Goal: Complete application form: Complete application form

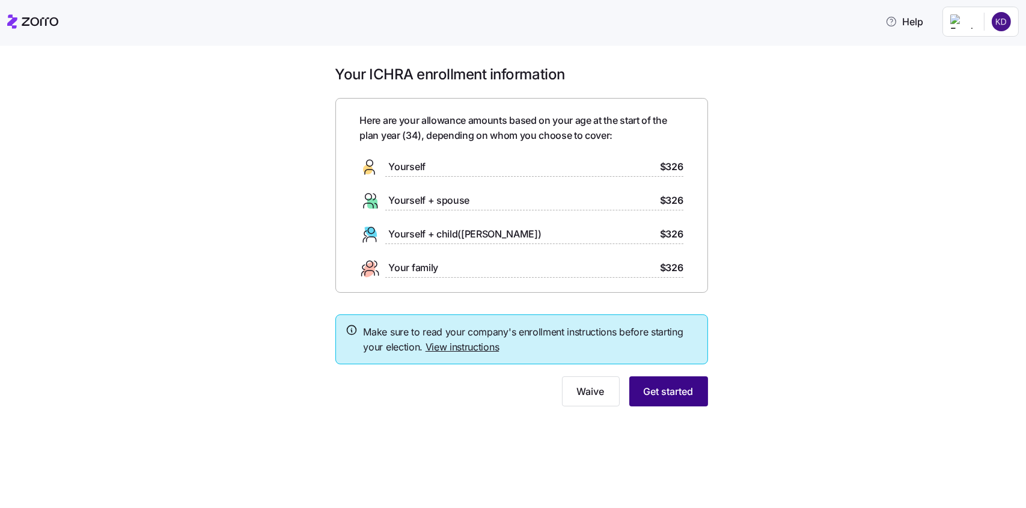
click at [645, 386] on span "Get started" at bounding box center [669, 391] width 50 height 14
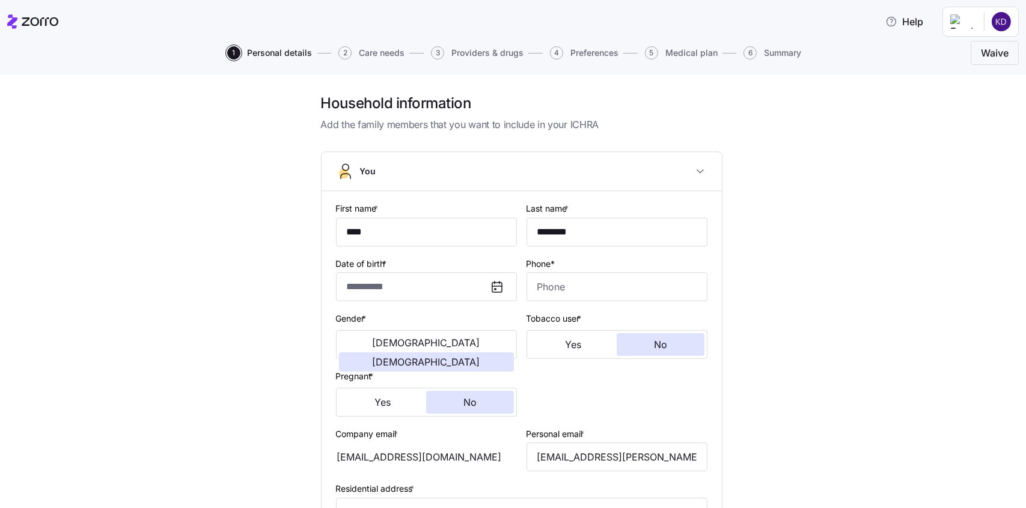
type input "**********"
type input "[PHONE_NUMBER]"
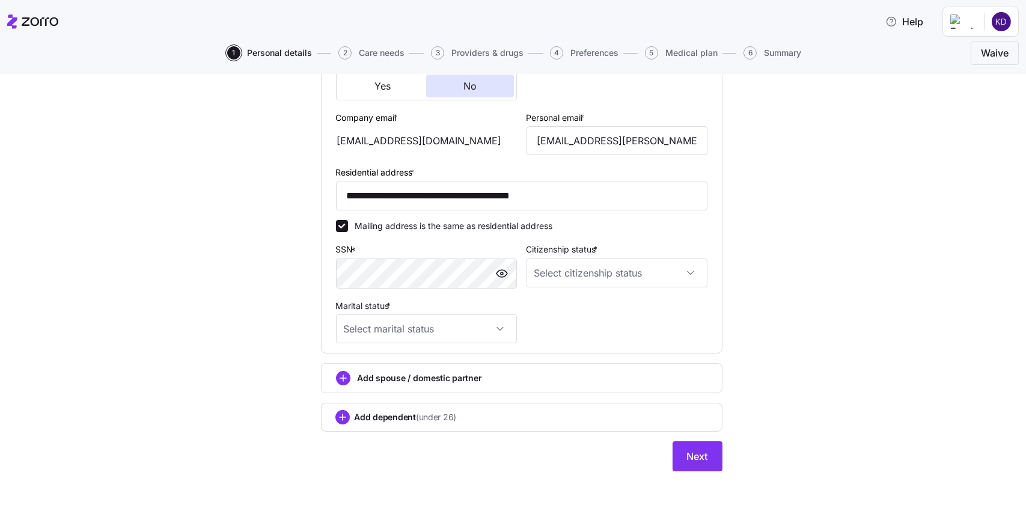
scroll to position [326, 0]
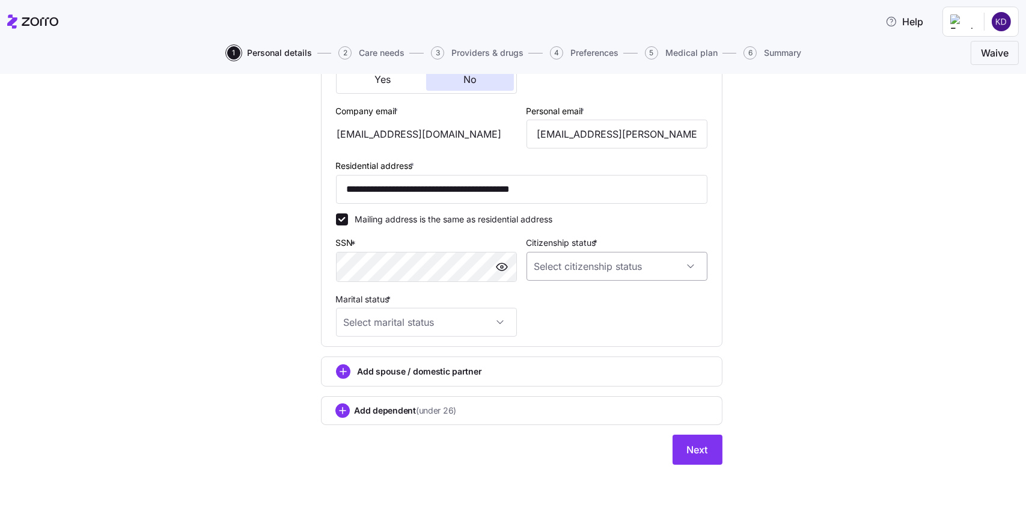
click at [569, 273] on input "Citizenship status *" at bounding box center [617, 266] width 181 height 29
click at [569, 296] on span "[DEMOGRAPHIC_DATA] citizen" at bounding box center [597, 301] width 122 height 13
type input "[DEMOGRAPHIC_DATA] citizen"
click at [433, 317] on input "Marital status *" at bounding box center [426, 322] width 181 height 29
click at [378, 383] on div "Married" at bounding box center [421, 383] width 171 height 25
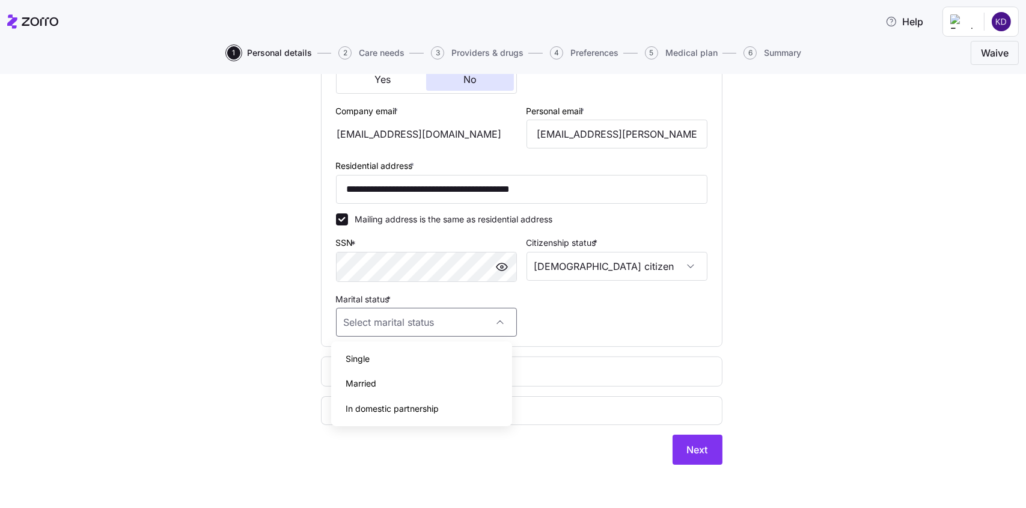
type input "Married"
click at [343, 409] on circle "add icon" at bounding box center [342, 410] width 13 height 13
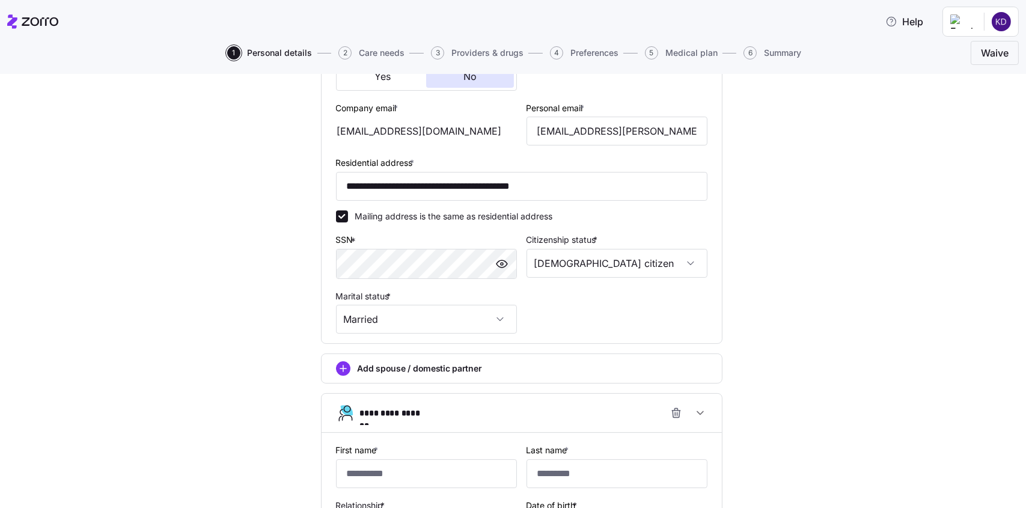
scroll to position [506, 0]
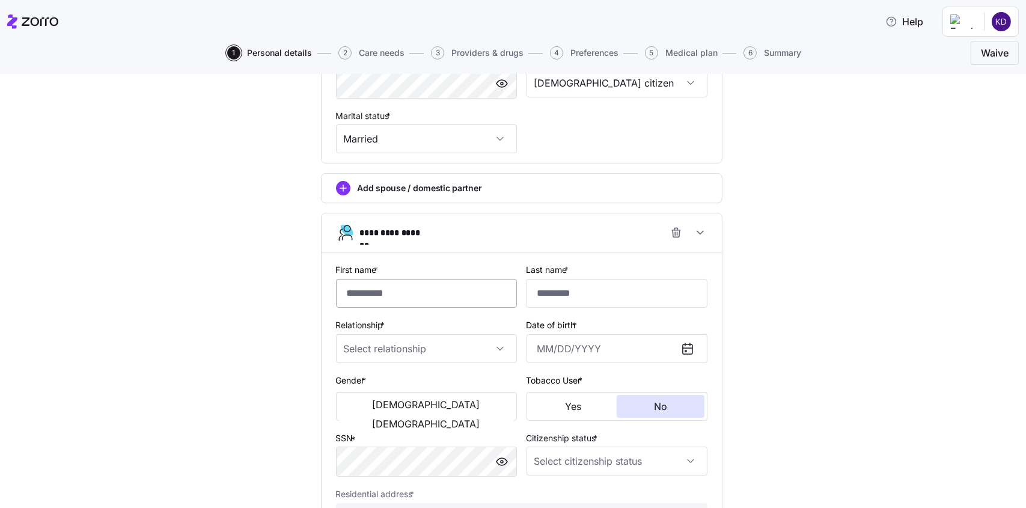
click at [363, 298] on input "First name *" at bounding box center [426, 293] width 181 height 29
type input "******"
type input "********"
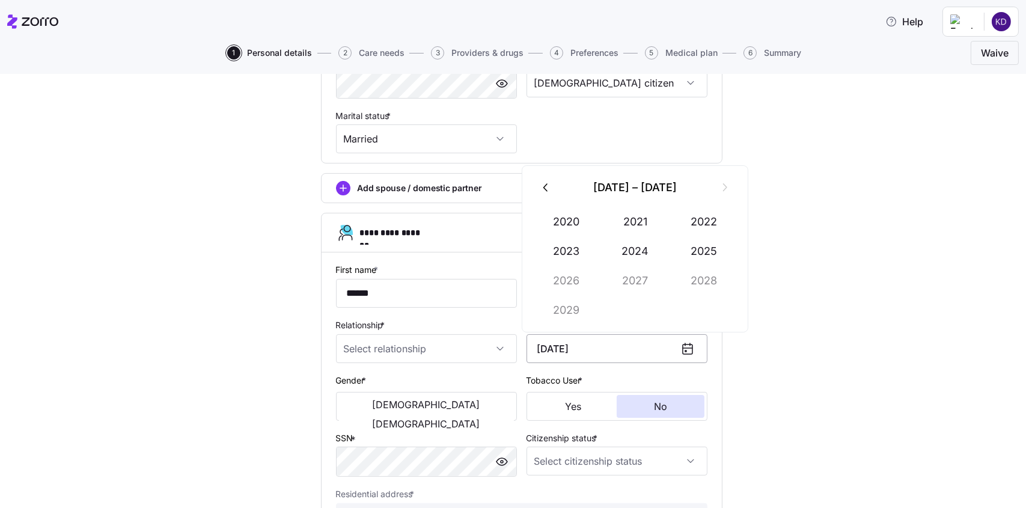
drag, startPoint x: 552, startPoint y: 360, endPoint x: 654, endPoint y: 355, distance: 102.3
click at [552, 360] on input "[DATE]" at bounding box center [617, 348] width 181 height 29
click at [608, 355] on input "[DATE]" at bounding box center [617, 348] width 181 height 29
drag, startPoint x: 604, startPoint y: 351, endPoint x: 514, endPoint y: 352, distance: 90.2
click at [514, 352] on div "**********" at bounding box center [521, 396] width 381 height 279
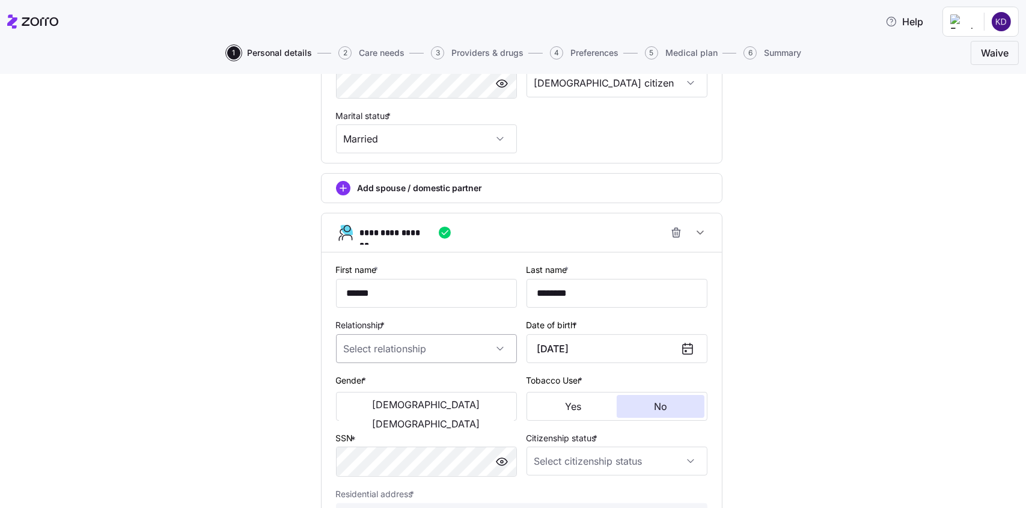
type input "[DATE]"
click at [450, 348] on input "Relationship *" at bounding box center [426, 348] width 181 height 29
click at [417, 385] on div "Child" at bounding box center [421, 388] width 171 height 25
type input "Child"
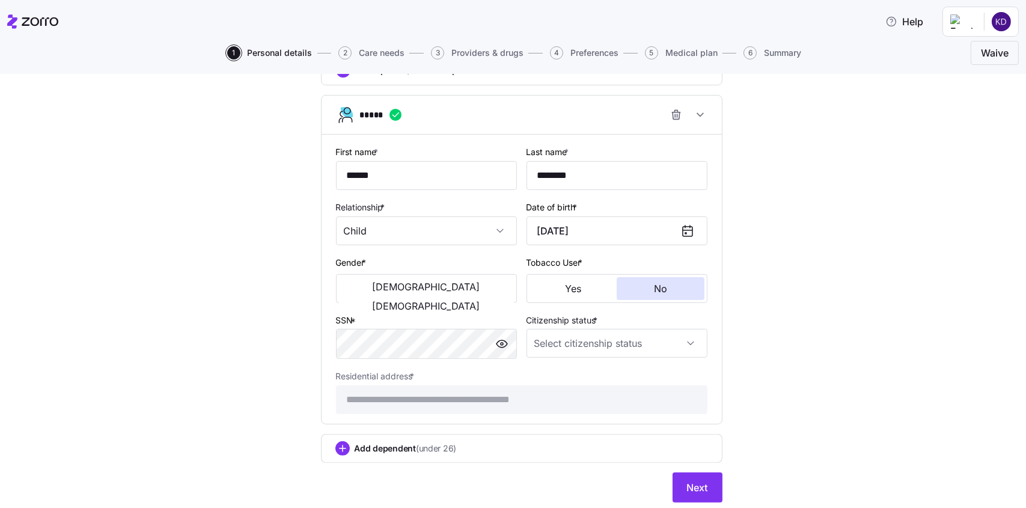
scroll to position [627, 0]
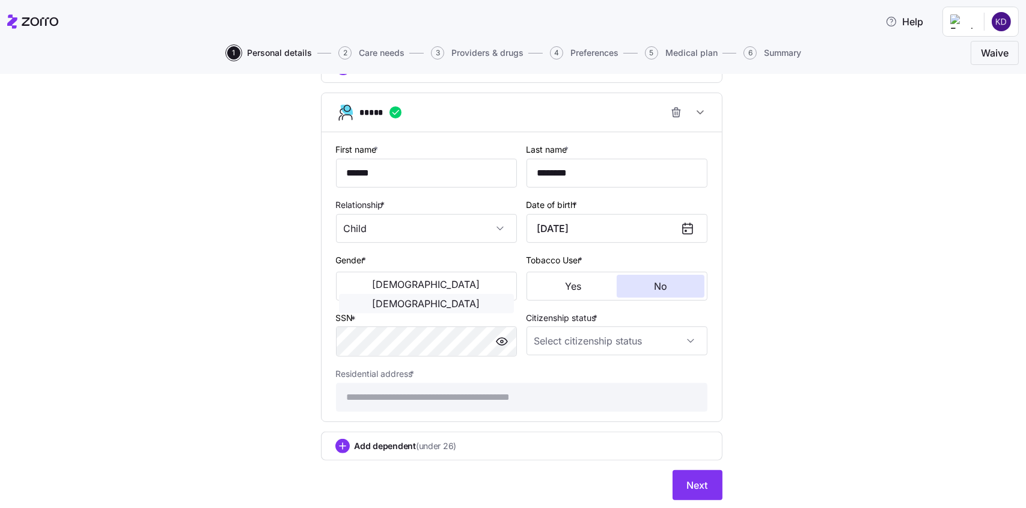
click at [452, 299] on span "[DEMOGRAPHIC_DATA]" at bounding box center [427, 304] width 108 height 10
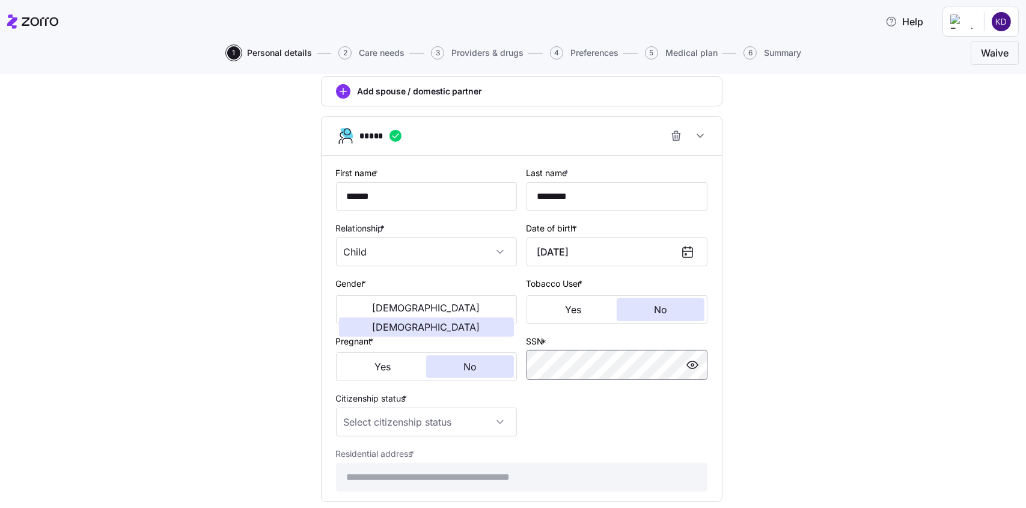
scroll to position [663, 0]
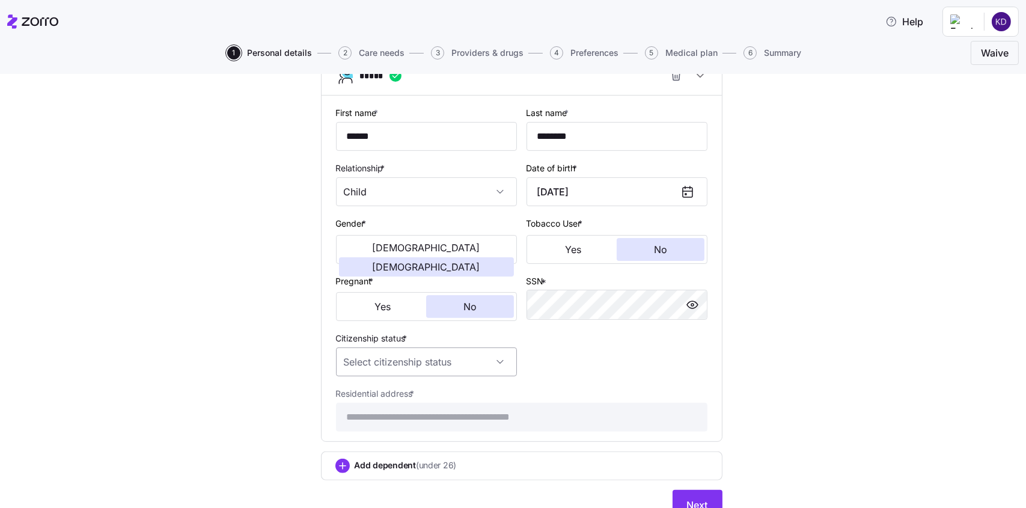
click at [499, 363] on input "Citizenship status *" at bounding box center [426, 362] width 181 height 29
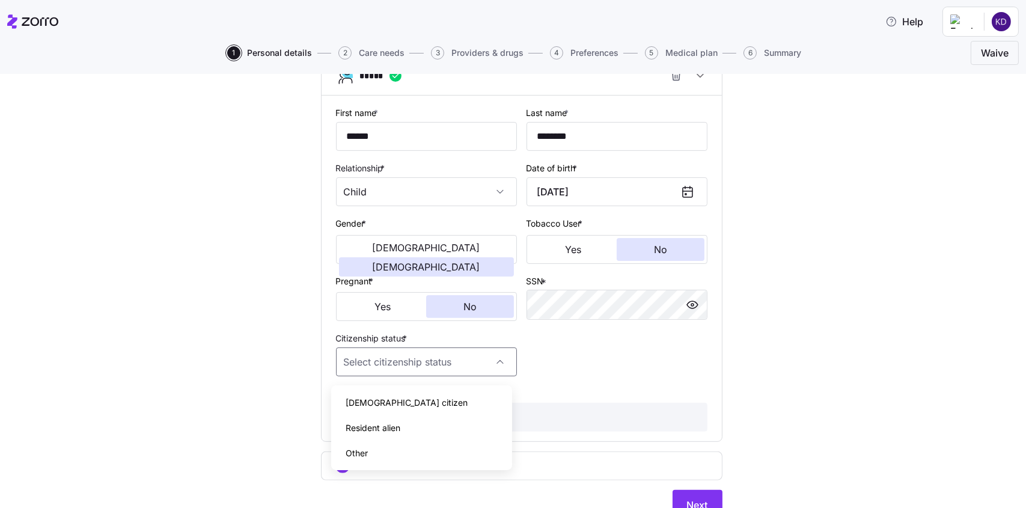
click at [455, 396] on div "[DEMOGRAPHIC_DATA] citizen" at bounding box center [421, 402] width 171 height 25
type input "[DEMOGRAPHIC_DATA] citizen"
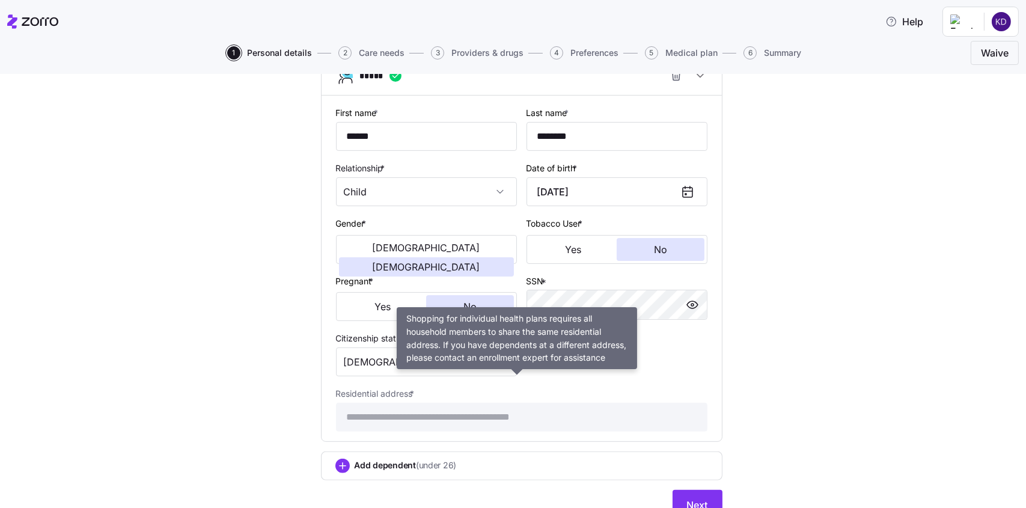
scroll to position [723, 0]
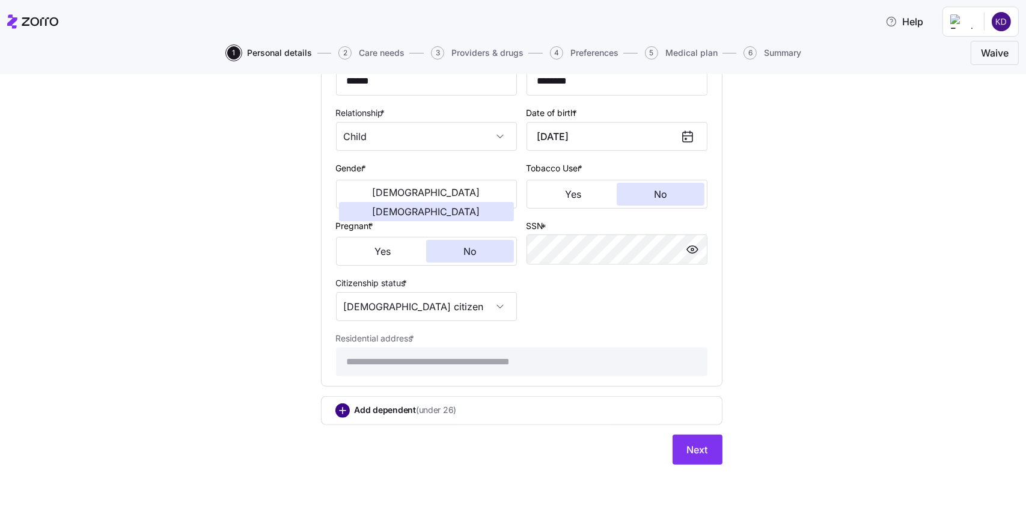
click at [338, 406] on circle "add icon" at bounding box center [342, 410] width 13 height 13
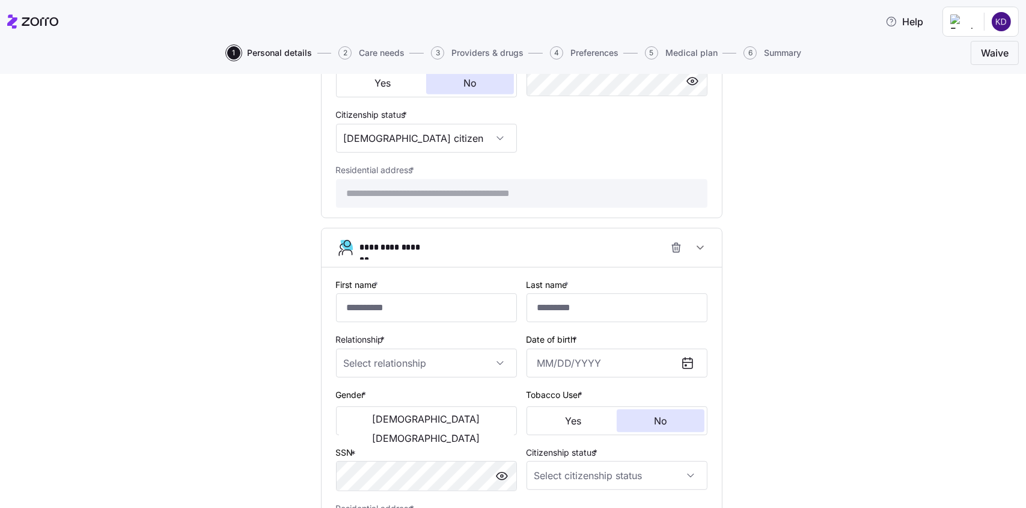
scroll to position [904, 0]
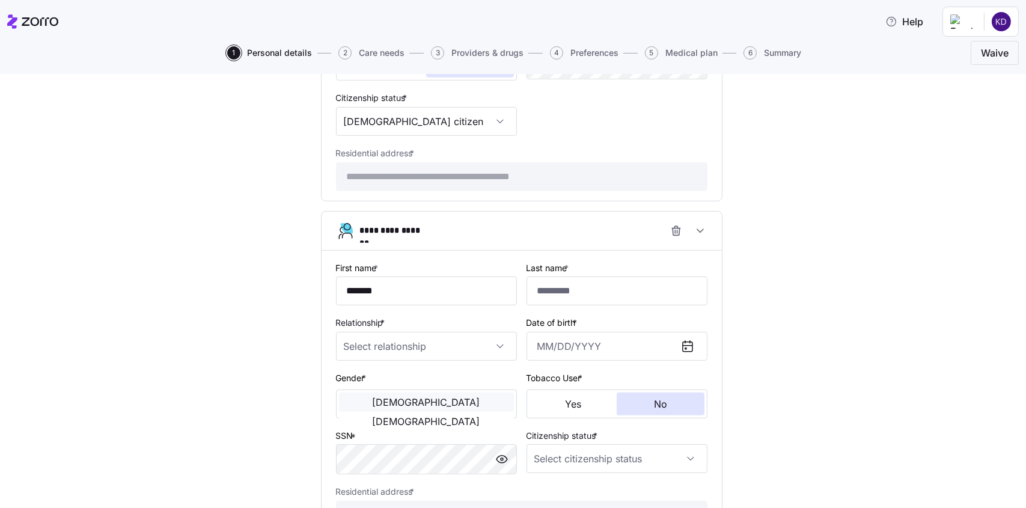
type input "*******"
type input "********"
click at [490, 354] on input "Relationship *" at bounding box center [426, 346] width 181 height 29
click at [459, 379] on div "Child" at bounding box center [421, 388] width 171 height 25
type input "Child"
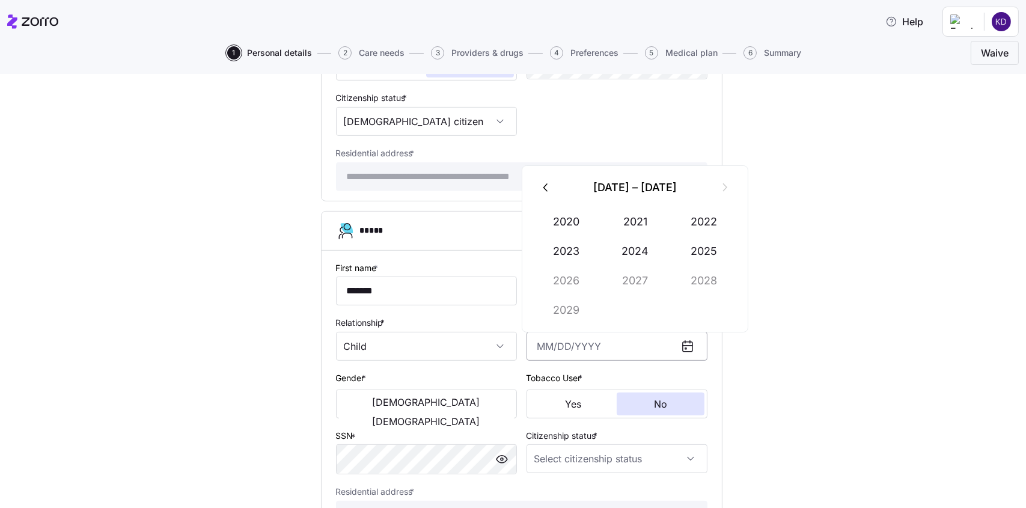
click at [568, 359] on input "Date of birth *" at bounding box center [617, 346] width 181 height 29
type input "[DATE]"
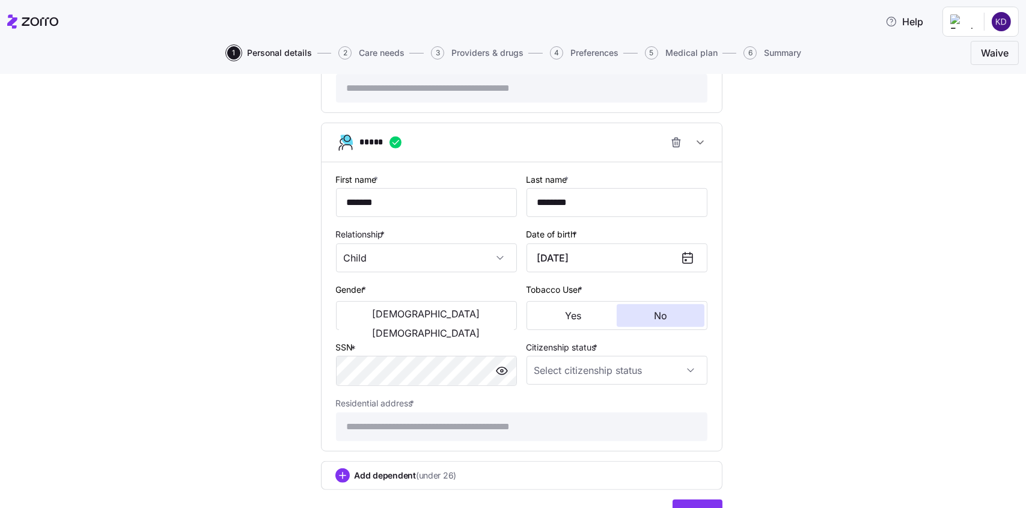
scroll to position [1024, 0]
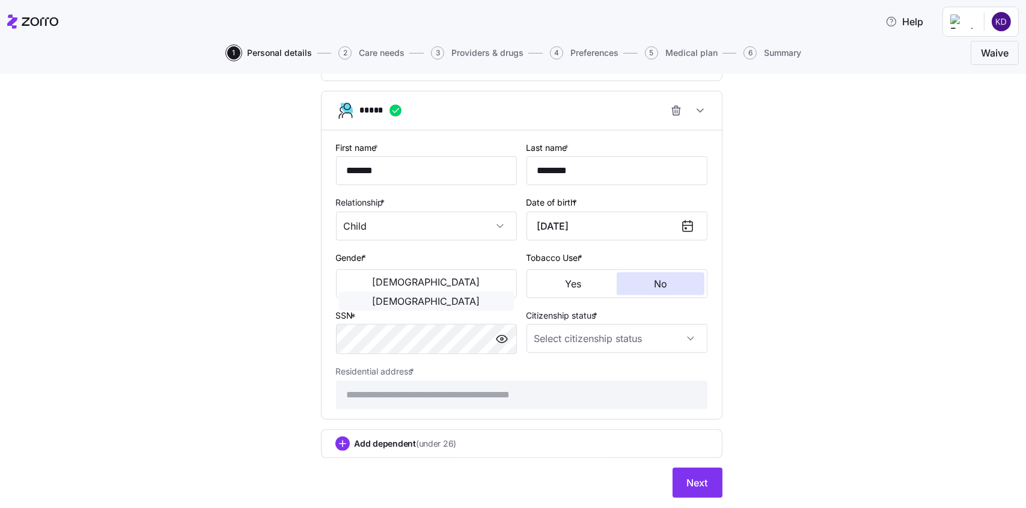
click at [468, 296] on span "[DEMOGRAPHIC_DATA]" at bounding box center [427, 301] width 108 height 10
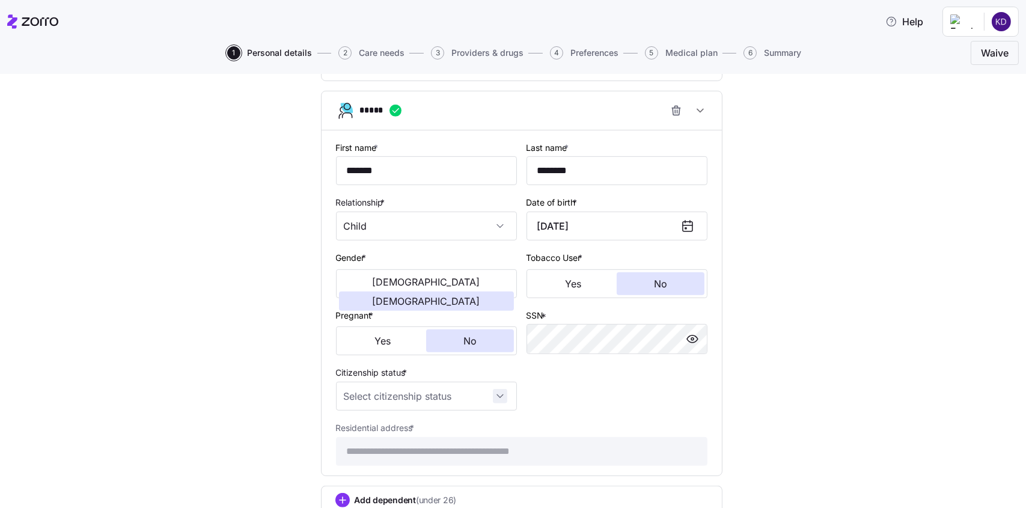
click at [489, 396] on input "Citizenship status *" at bounding box center [426, 396] width 181 height 29
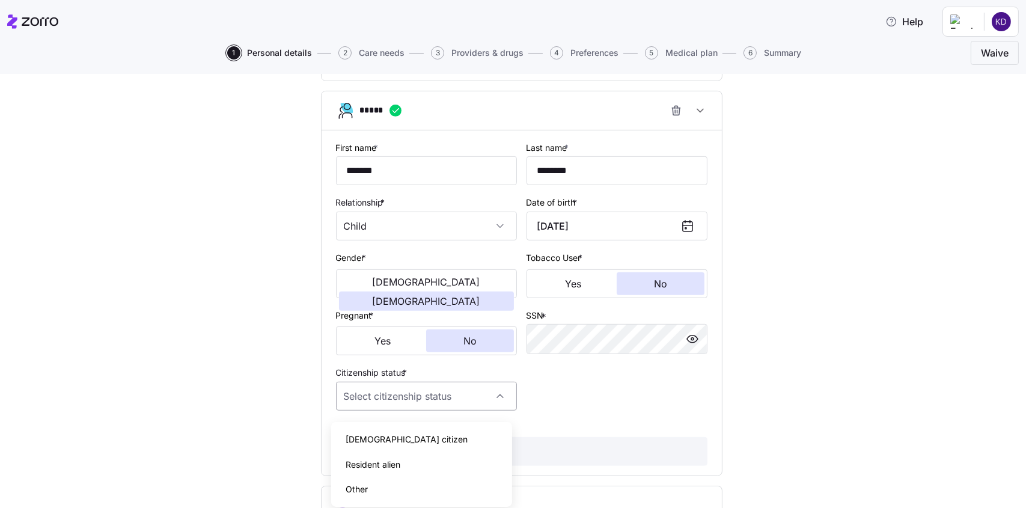
click at [393, 434] on div "[DEMOGRAPHIC_DATA] citizen" at bounding box center [421, 439] width 171 height 25
type input "[DEMOGRAPHIC_DATA] citizen"
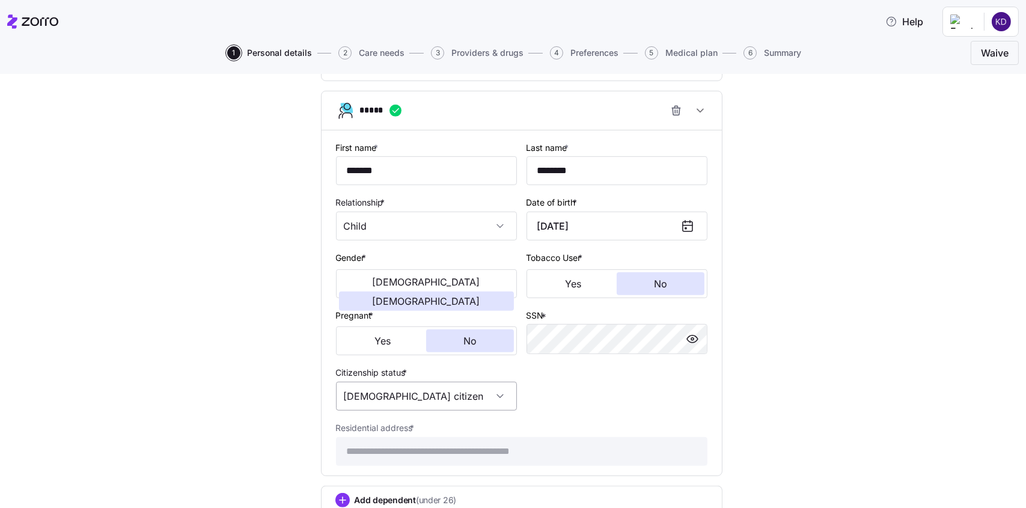
scroll to position [1121, 0]
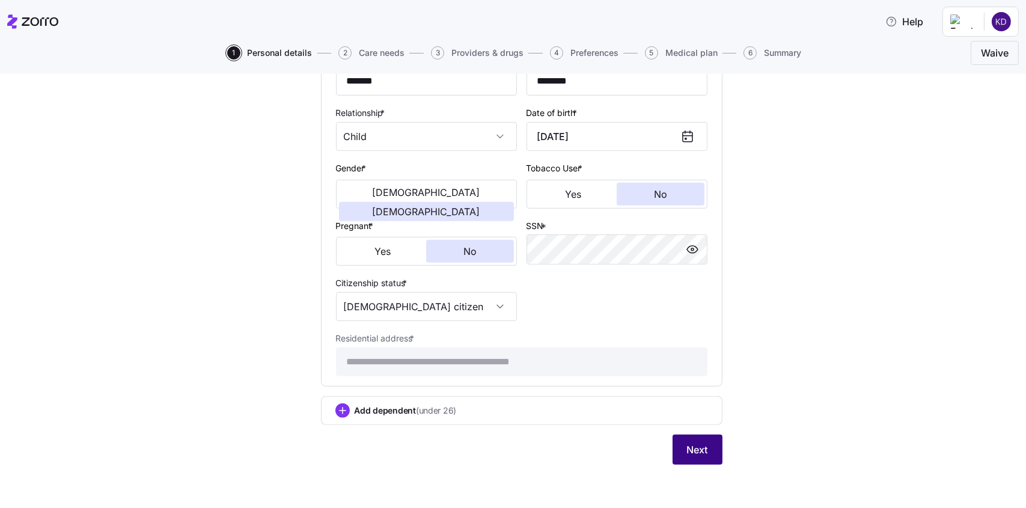
click at [688, 450] on span "Next" at bounding box center [697, 450] width 21 height 14
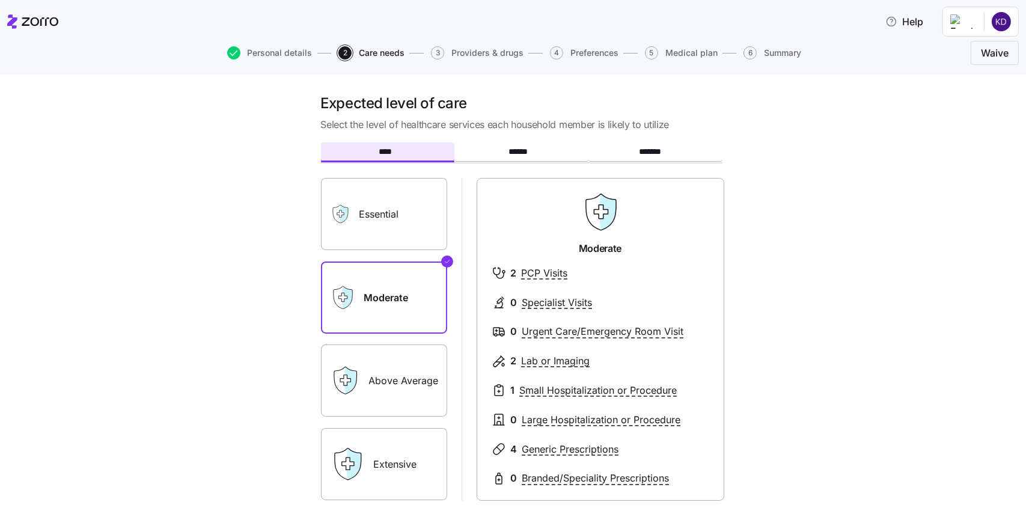
click at [399, 223] on label "Essential" at bounding box center [384, 214] width 126 height 72
click at [0, 0] on input "Essential" at bounding box center [0, 0] width 0 height 0
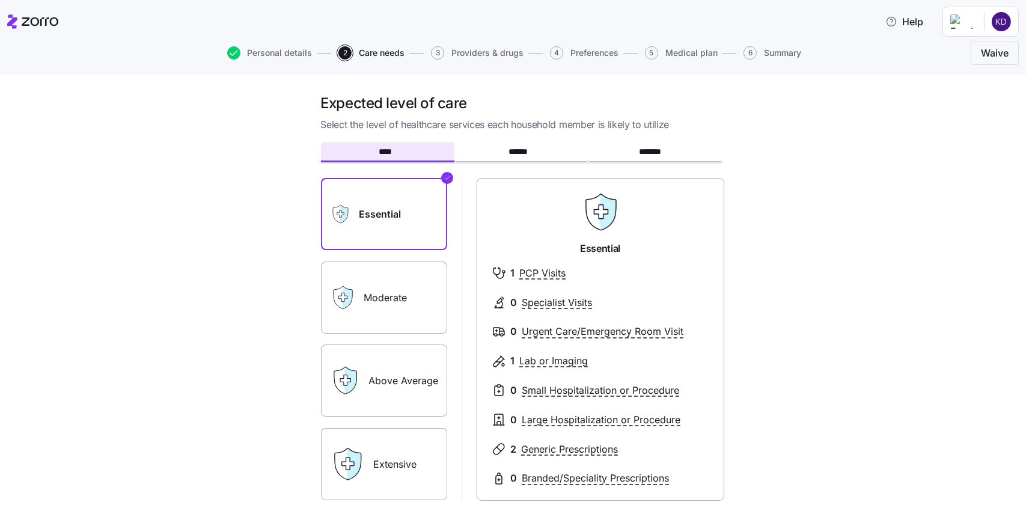
click at [363, 296] on label "Moderate" at bounding box center [384, 298] width 126 height 72
click at [0, 0] on input "Moderate" at bounding box center [0, 0] width 0 height 0
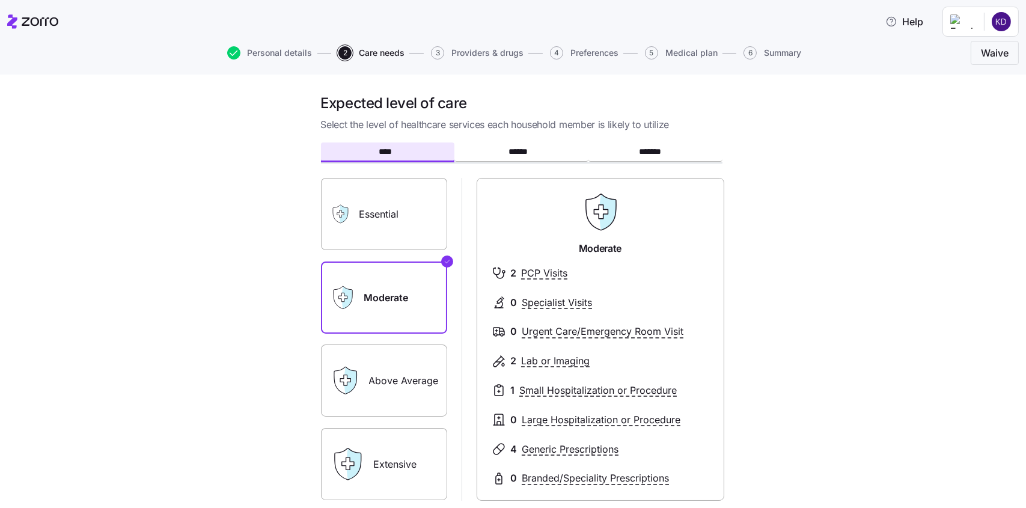
click at [368, 382] on label "Above Average" at bounding box center [384, 381] width 126 height 72
click at [0, 0] on input "Above Average" at bounding box center [0, 0] width 0 height 0
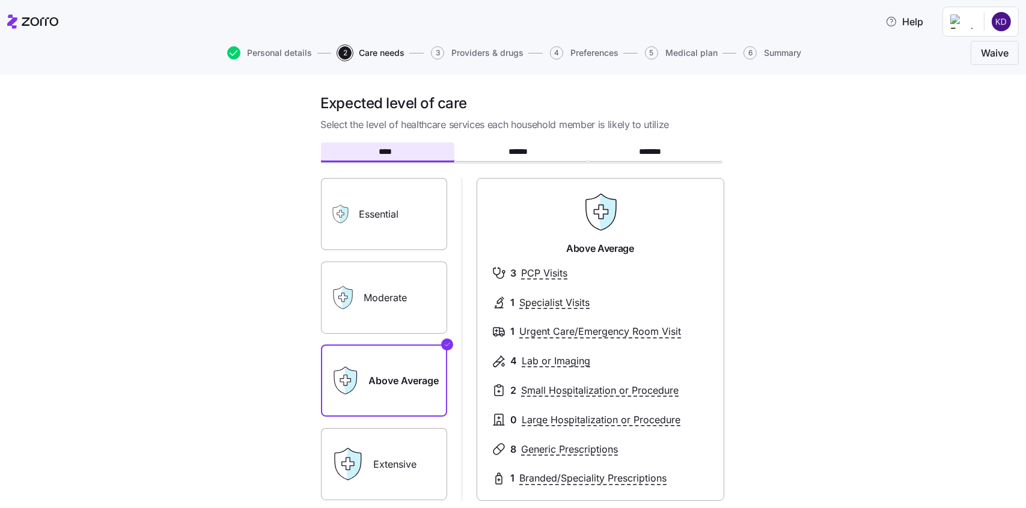
click at [376, 454] on label "Extensive" at bounding box center [384, 464] width 126 height 72
click at [0, 0] on input "Extensive" at bounding box center [0, 0] width 0 height 0
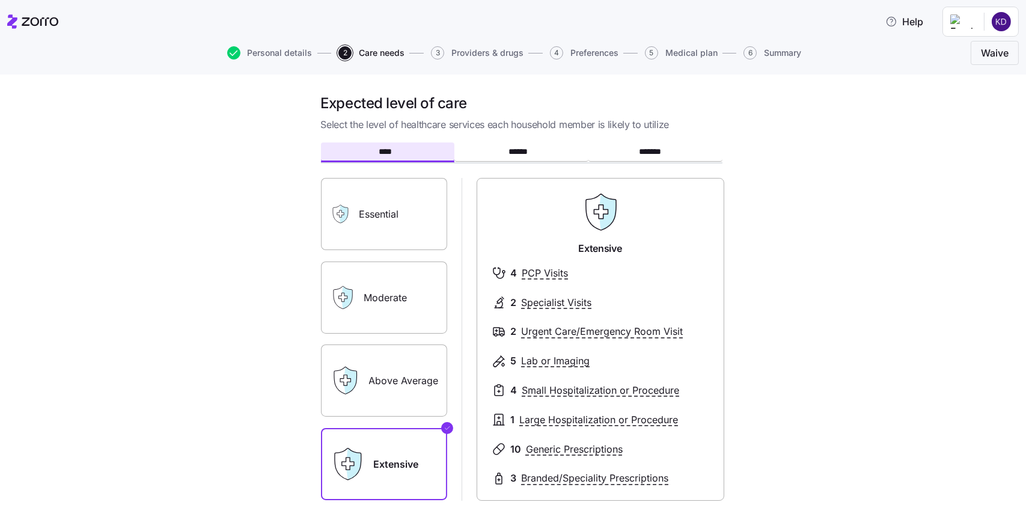
click at [395, 302] on label "Moderate" at bounding box center [384, 298] width 126 height 72
click at [0, 0] on input "Moderate" at bounding box center [0, 0] width 0 height 0
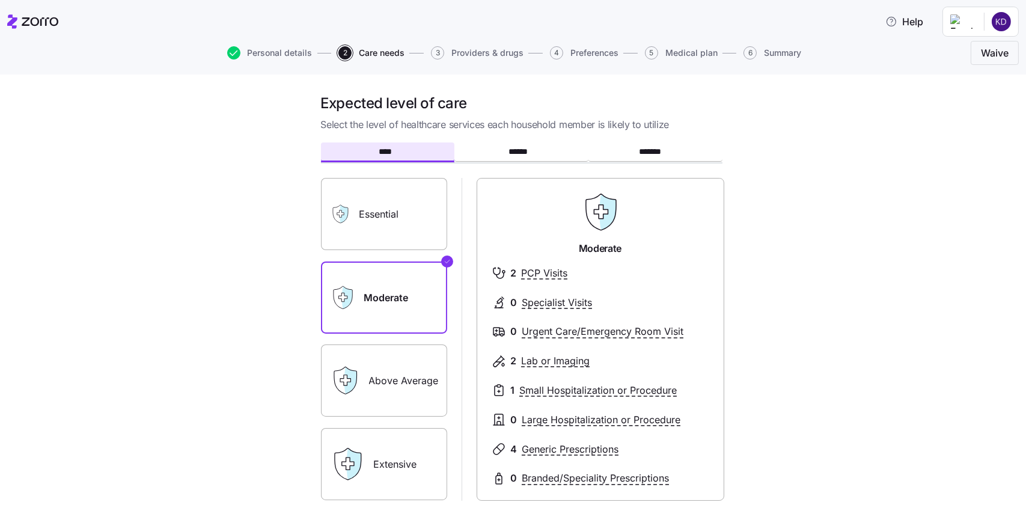
scroll to position [60, 0]
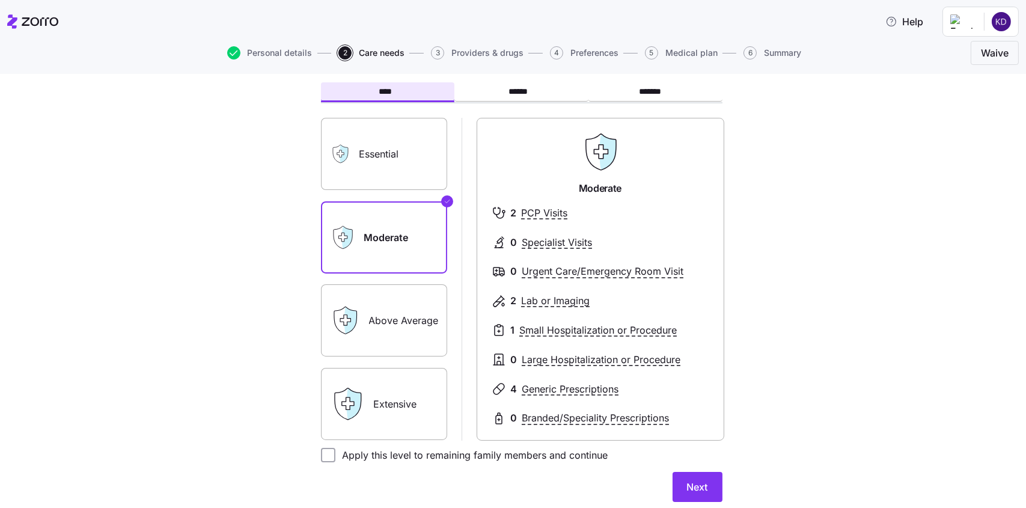
click at [400, 340] on label "Above Average" at bounding box center [384, 320] width 126 height 72
click at [0, 0] on input "Above Average" at bounding box center [0, 0] width 0 height 0
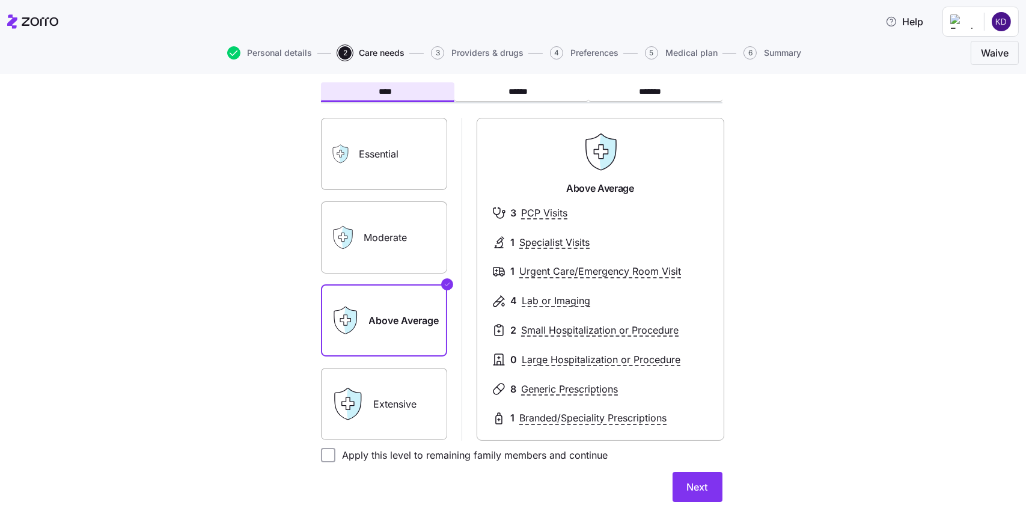
click at [420, 396] on label "Extensive" at bounding box center [384, 404] width 126 height 72
click at [0, 0] on input "Extensive" at bounding box center [0, 0] width 0 height 0
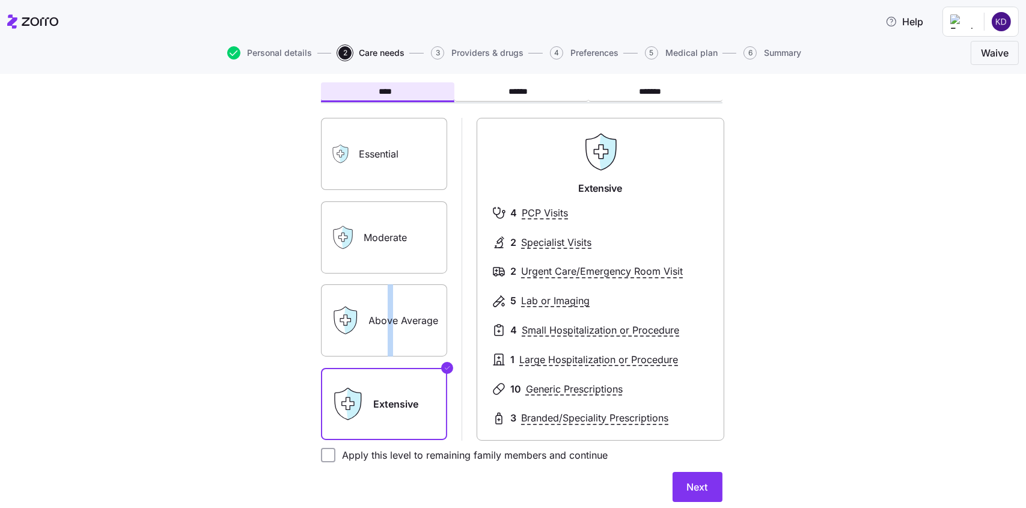
click at [387, 295] on label "Above Average" at bounding box center [384, 320] width 126 height 72
drag, startPoint x: 387, startPoint y: 295, endPoint x: 375, endPoint y: 315, distance: 23.2
click at [375, 315] on label "Above Average" at bounding box center [384, 320] width 126 height 72
click at [0, 0] on input "Above Average" at bounding box center [0, 0] width 0 height 0
